Goal: Navigation & Orientation: Find specific page/section

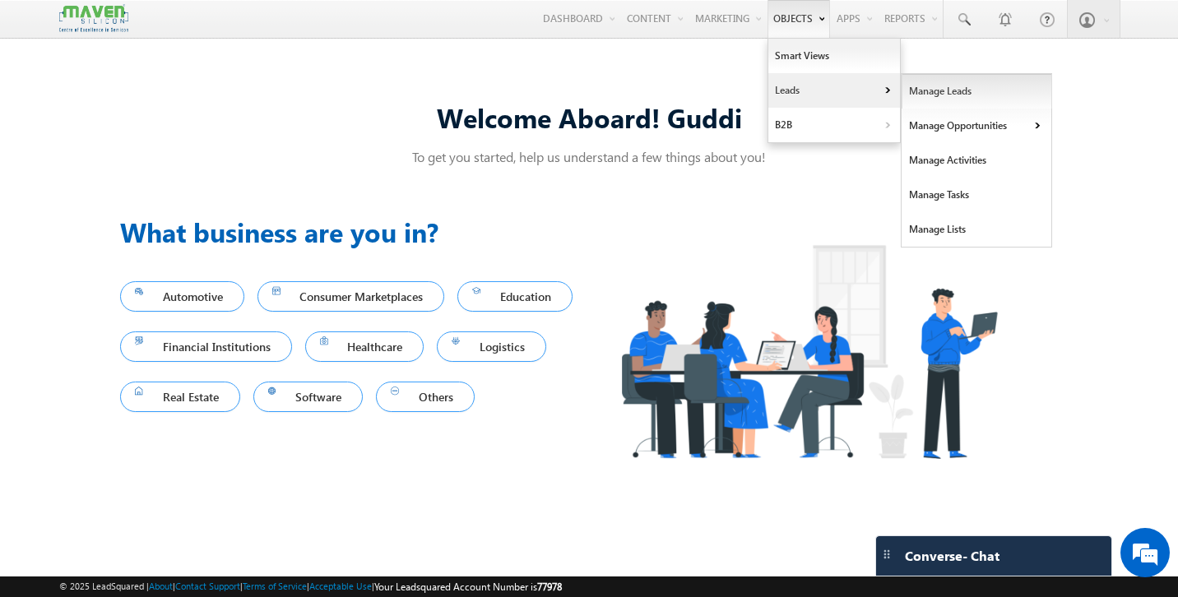
click at [938, 94] on link "Manage Leads" at bounding box center [977, 91] width 151 height 35
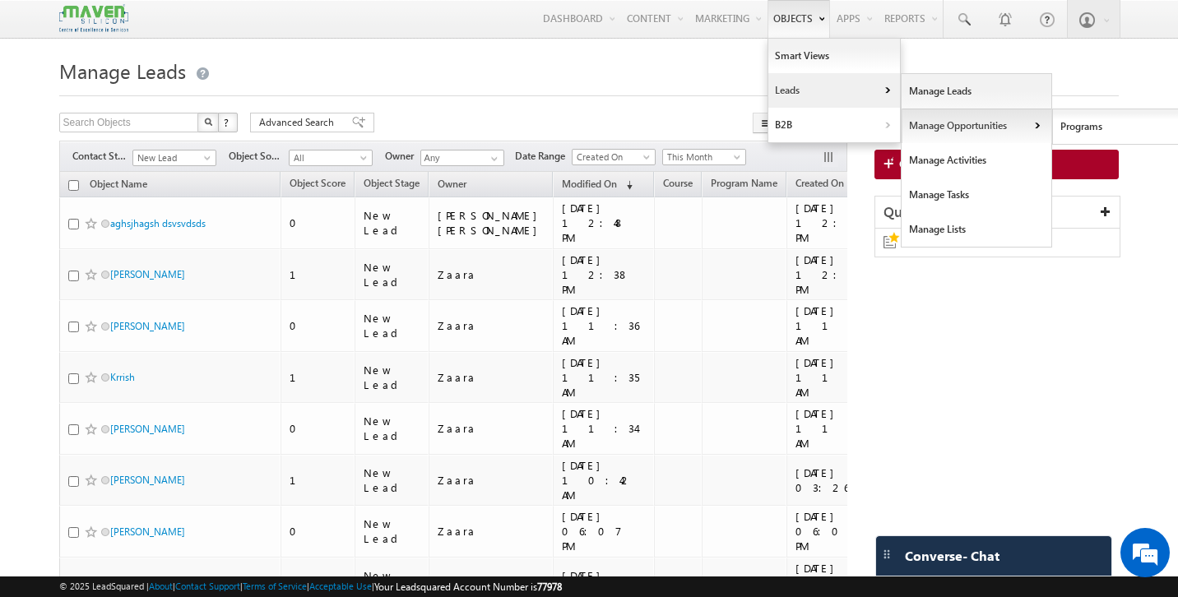
click at [960, 137] on link "Manage Opportunities" at bounding box center [977, 126] width 151 height 35
click at [1093, 132] on link "Programs" at bounding box center [1128, 126] width 151 height 35
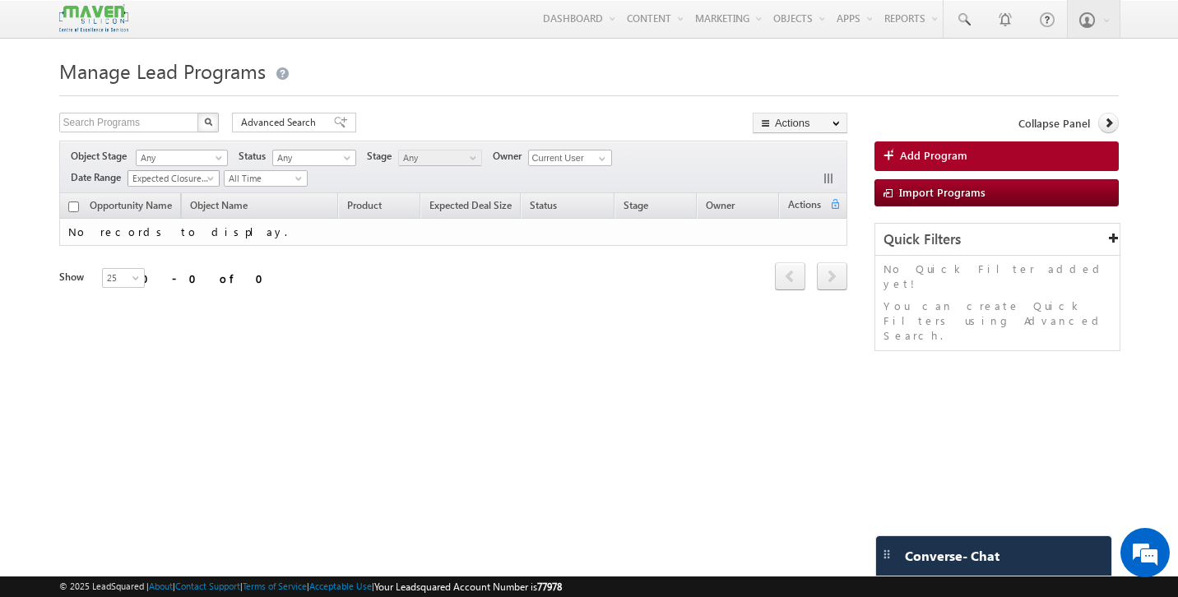
click at [216, 178] on span at bounding box center [212, 181] width 13 height 13
click at [391, 291] on div "Refresh first prev next last 0 - 0 of 0" at bounding box center [453, 269] width 788 height 47
click at [600, 159] on span at bounding box center [602, 158] width 13 height 13
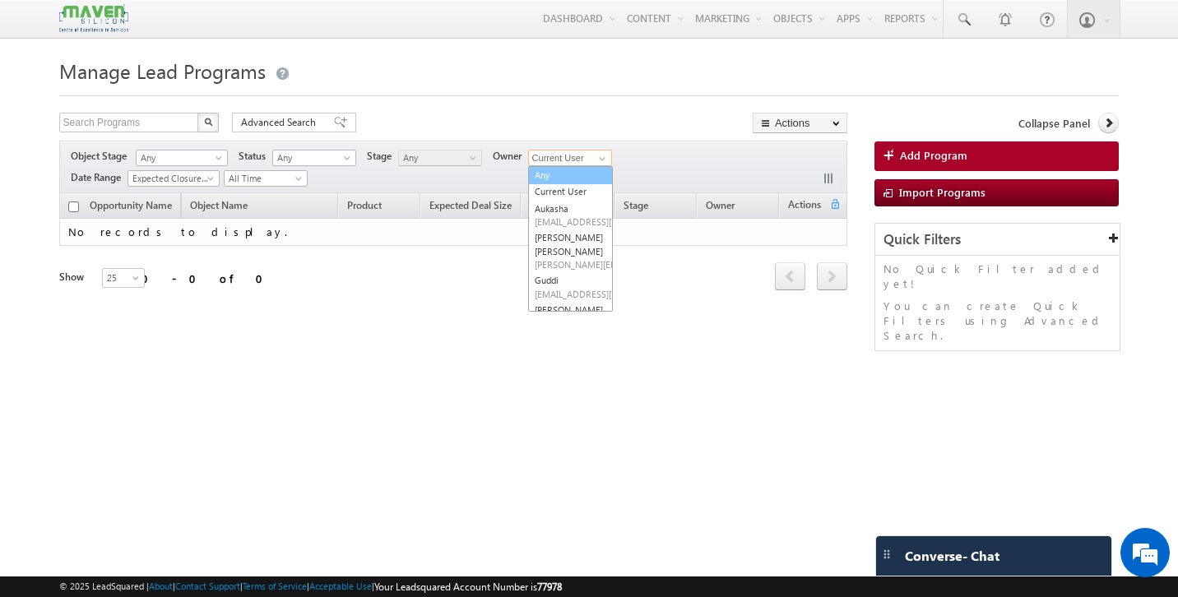
click at [573, 179] on link "Any" at bounding box center [570, 175] width 85 height 19
type input "Any"
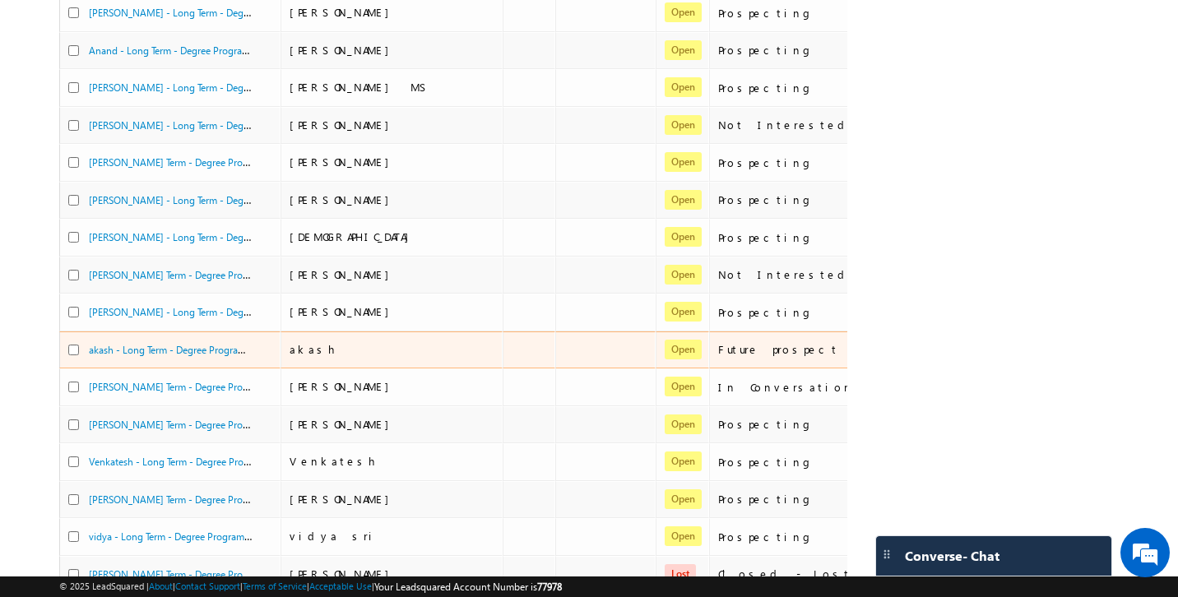
scroll to position [452, 0]
